Goal: Check status: Check status

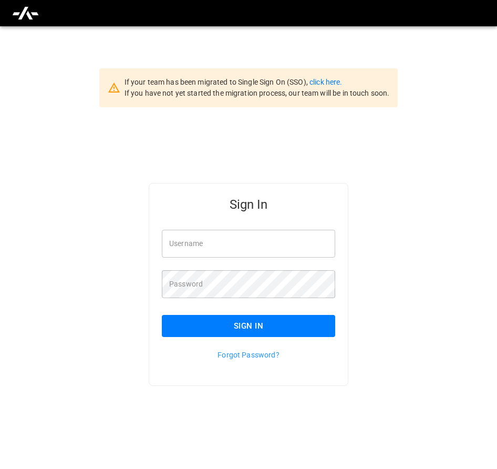
type input "**********"
drag, startPoint x: 277, startPoint y: 322, endPoint x: 273, endPoint y: 328, distance: 7.1
click at [276, 326] on button "Sign In" at bounding box center [248, 326] width 173 height 22
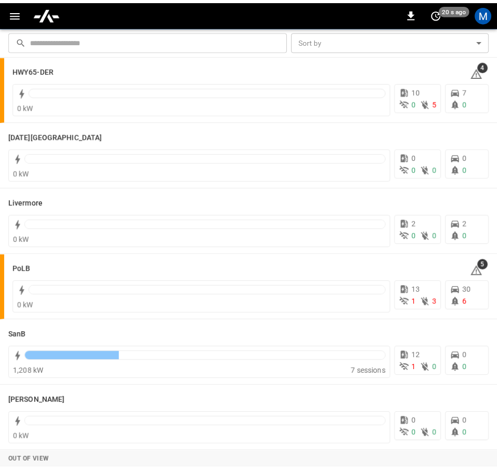
scroll to position [214, 0]
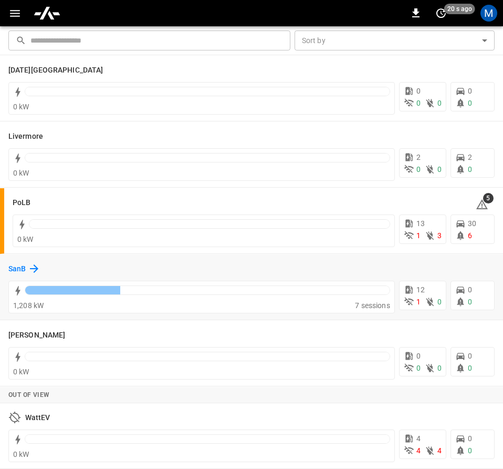
click at [9, 268] on h6 "SanB" at bounding box center [16, 269] width 17 height 12
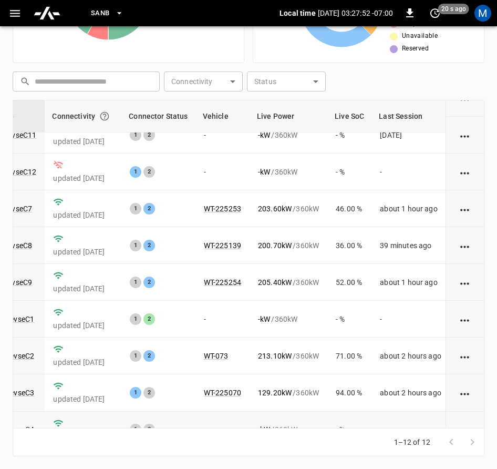
scroll to position [159, 118]
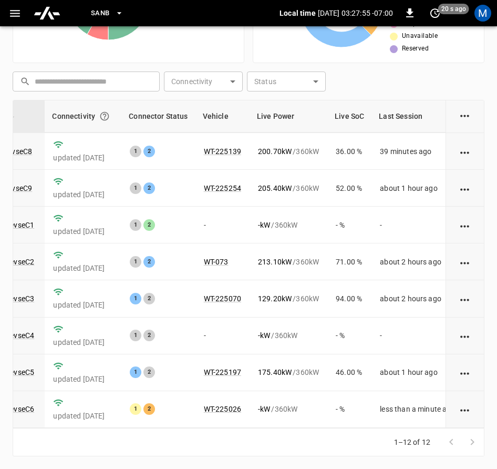
drag, startPoint x: 24, startPoint y: 289, endPoint x: 501, endPoint y: 383, distance: 486.1
click at [24, 294] on link "ca-sb-sw-evseC3" at bounding box center [6, 298] width 56 height 8
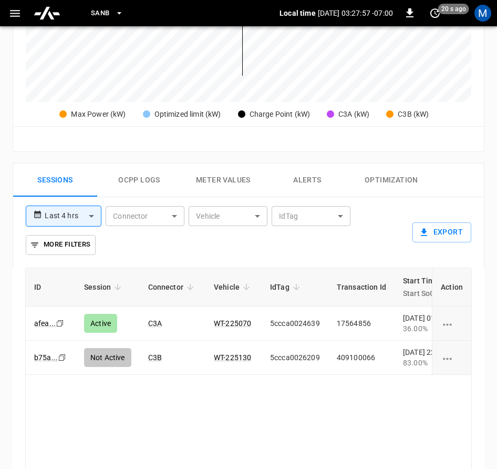
scroll to position [630, 0]
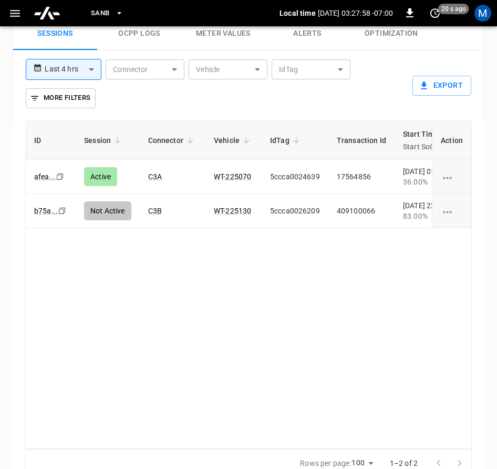
drag, startPoint x: 152, startPoint y: 429, endPoint x: 244, endPoint y: 430, distance: 91.9
click at [256, 426] on div "ID Session Connector Vehicle IdTag Transaction Id Start Time Start SoC End Time…" at bounding box center [248, 285] width 447 height 328
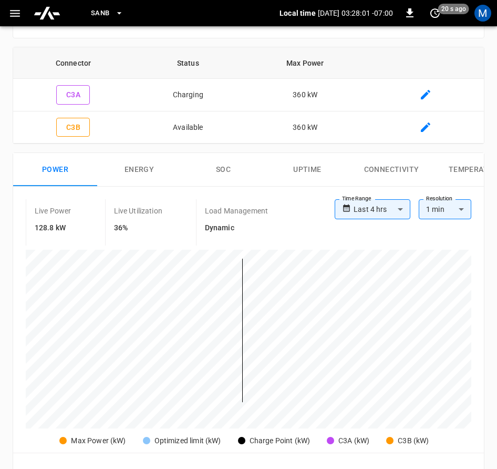
scroll to position [0, 0]
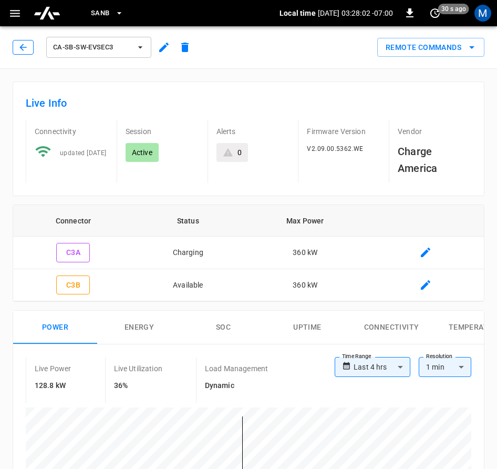
click at [20, 48] on icon "button" at bounding box center [23, 47] width 11 height 11
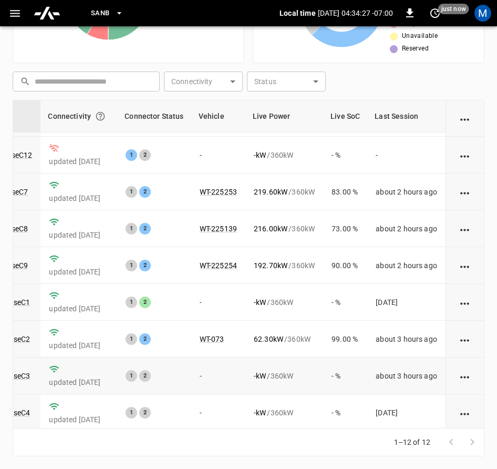
scroll to position [159, 128]
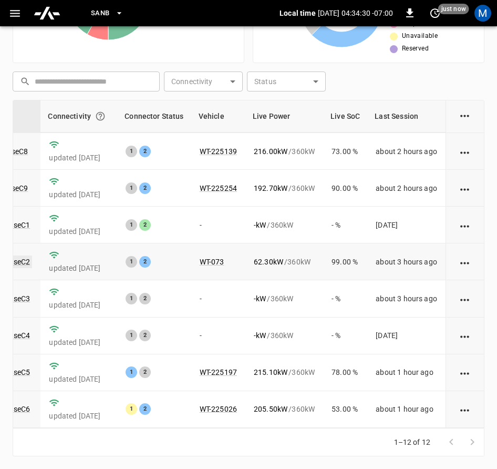
click at [18, 255] on link "ca-sb-sw-evseC2" at bounding box center [2, 261] width 60 height 13
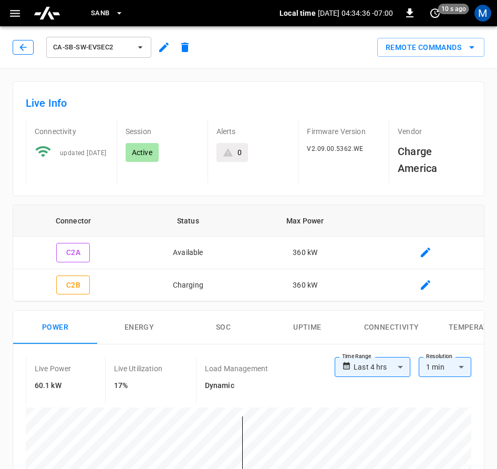
click at [23, 53] on button "button" at bounding box center [23, 47] width 21 height 15
